Goal: Task Accomplishment & Management: Manage account settings

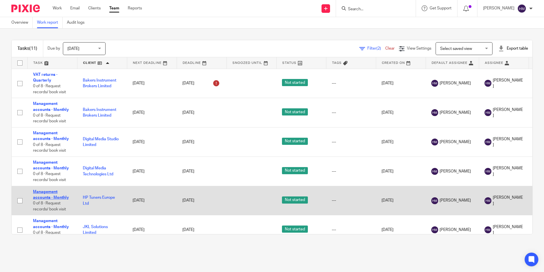
click at [53, 197] on link "Management accounts - Monthly" at bounding box center [51, 195] width 36 height 10
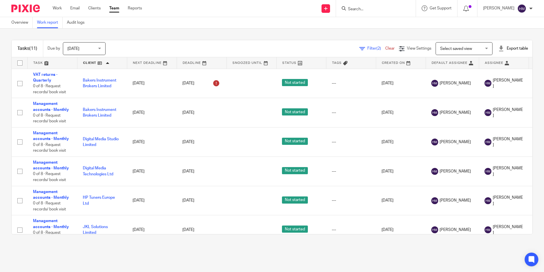
drag, startPoint x: 458, startPoint y: 49, endPoint x: 455, endPoint y: 53, distance: 4.5
click at [458, 49] on span "Select saved view" at bounding box center [456, 49] width 32 height 4
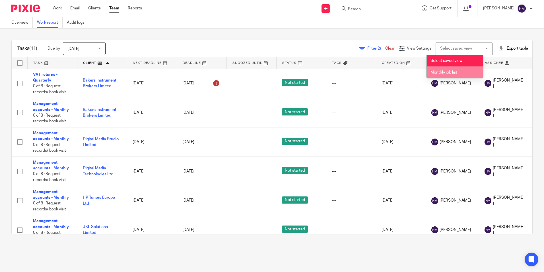
click at [443, 71] on span "Monthly job list" at bounding box center [444, 72] width 27 height 4
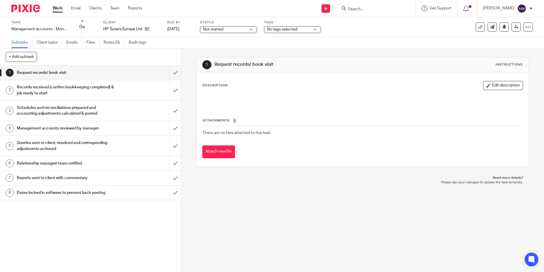
click at [245, 31] on span "Not started" at bounding box center [224, 29] width 43 height 6
drag, startPoint x: 233, startPoint y: 52, endPoint x: 264, endPoint y: 44, distance: 32.1
click at [235, 52] on li "In progress" at bounding box center [228, 50] width 56 height 12
click at [300, 32] on span "No tags selected" at bounding box center [288, 29] width 43 height 6
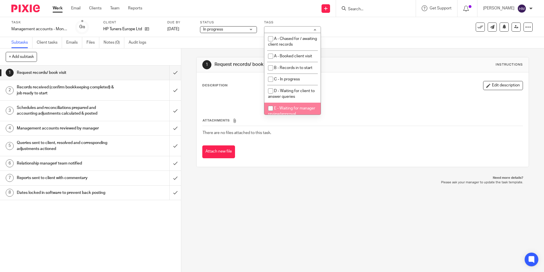
click at [295, 112] on li "E - Waiting for manager review/approval" at bounding box center [292, 110] width 56 height 17
checkbox input "true"
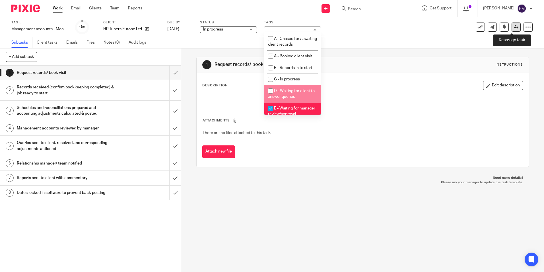
click at [513, 24] on link at bounding box center [516, 26] width 9 height 9
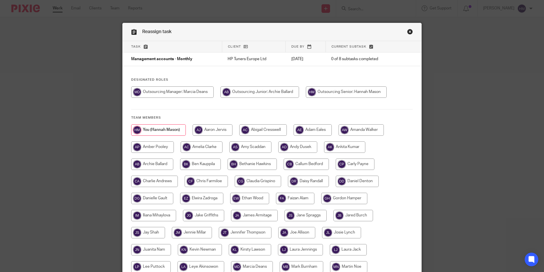
click at [193, 95] on input "radio" at bounding box center [172, 91] width 83 height 11
radio input "true"
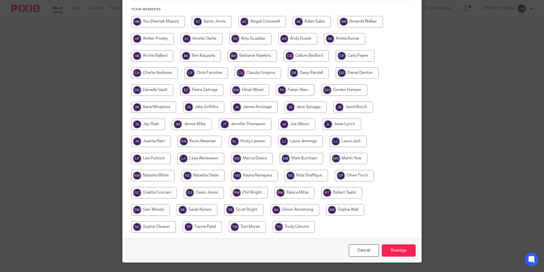
scroll to position [114, 0]
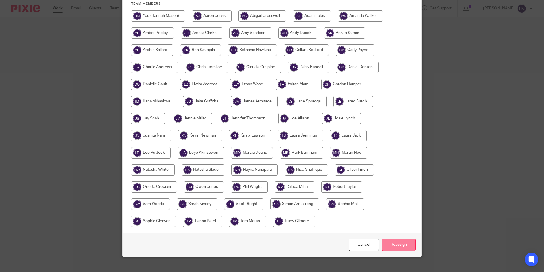
click at [397, 244] on input "Reassign" at bounding box center [399, 244] width 34 height 12
